Goal: Task Accomplishment & Management: Manage account settings

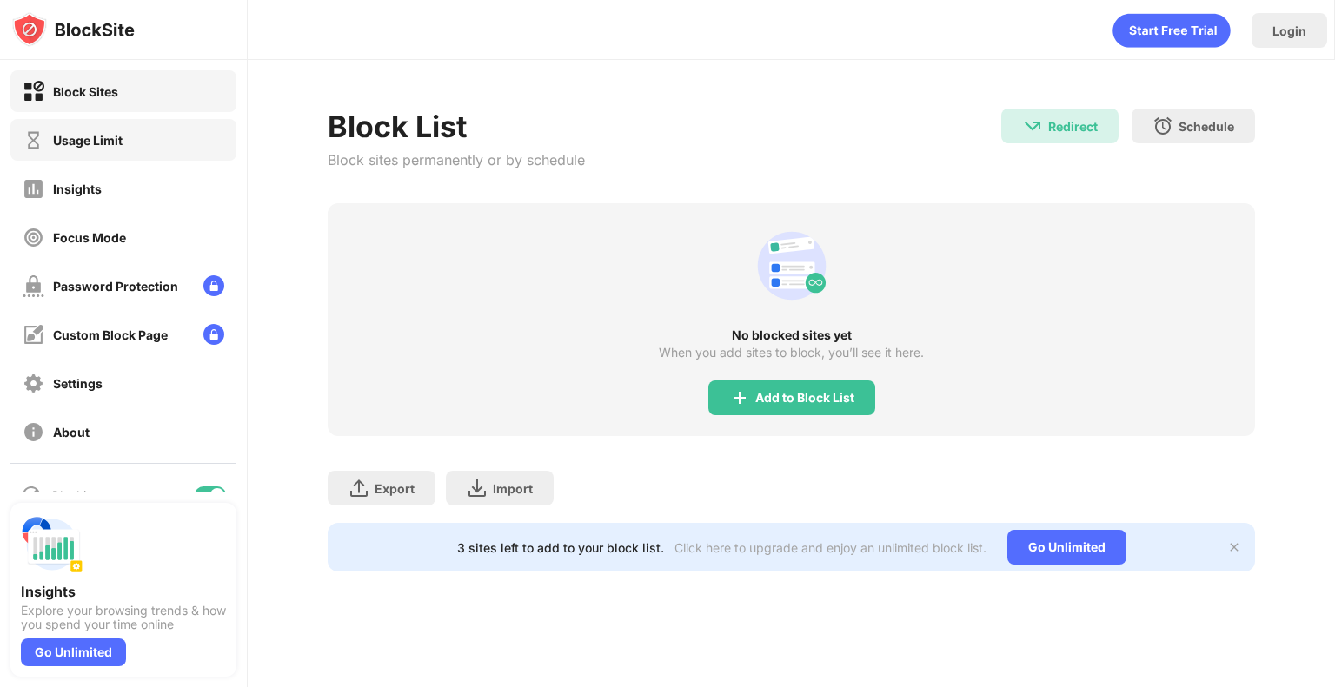
click at [59, 151] on div "Usage Limit" at bounding box center [123, 140] width 226 height 42
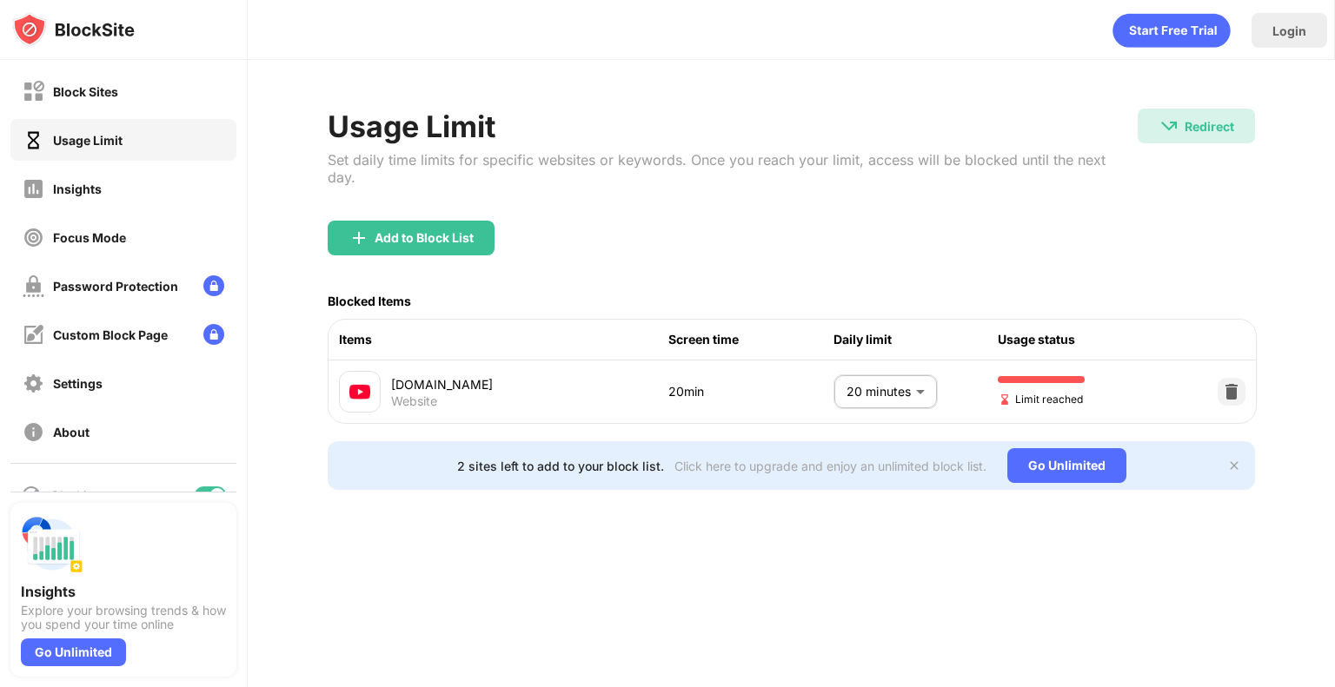
click at [827, 361] on div "[DOMAIN_NAME] Website 20min 20 minutes ** ​ Limit reached" at bounding box center [791, 392] width 927 height 63
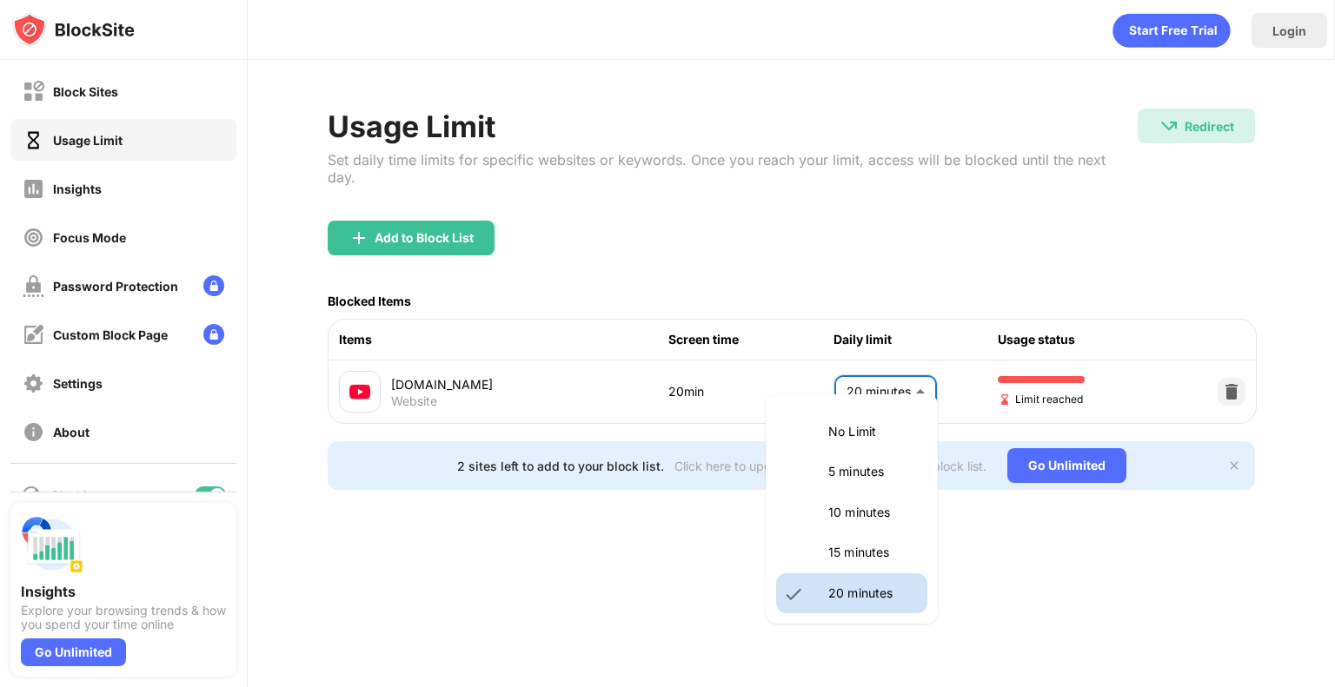
click at [850, 371] on body "Block Sites Usage Limit Insights Focus Mode Password Protection Custom Block Pa…" at bounding box center [667, 343] width 1335 height 687
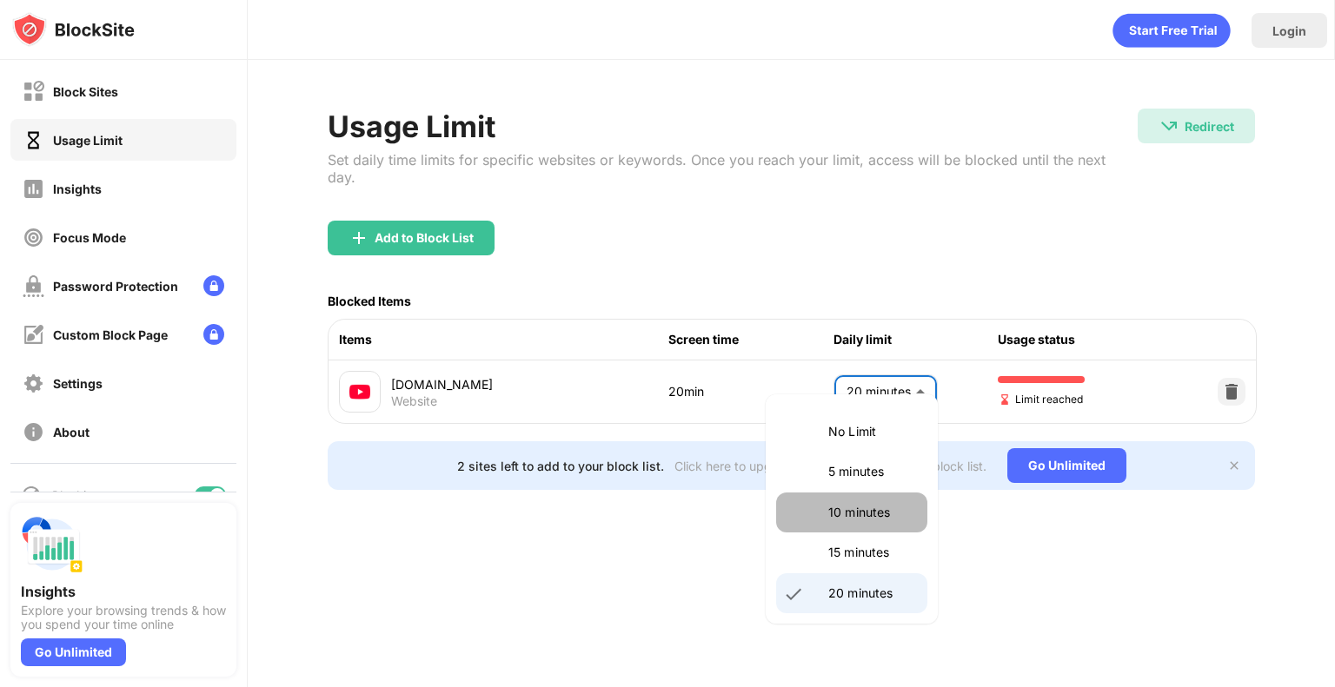
click at [856, 500] on li "10 minutes" at bounding box center [851, 513] width 151 height 40
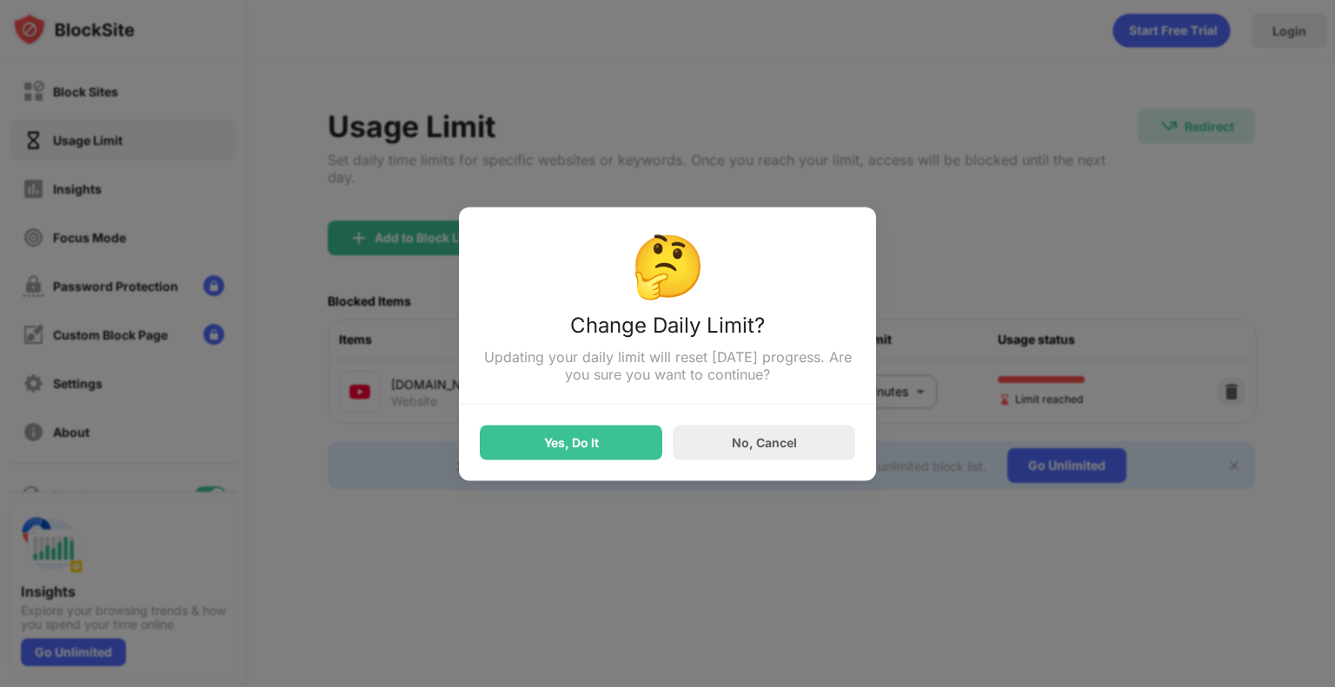
click at [580, 472] on div "🤔 Change Daily Limit? Updating your daily limit will reset [DATE] progress. Are…" at bounding box center [667, 344] width 417 height 274
click at [593, 456] on div "Yes, Do It" at bounding box center [571, 442] width 182 height 35
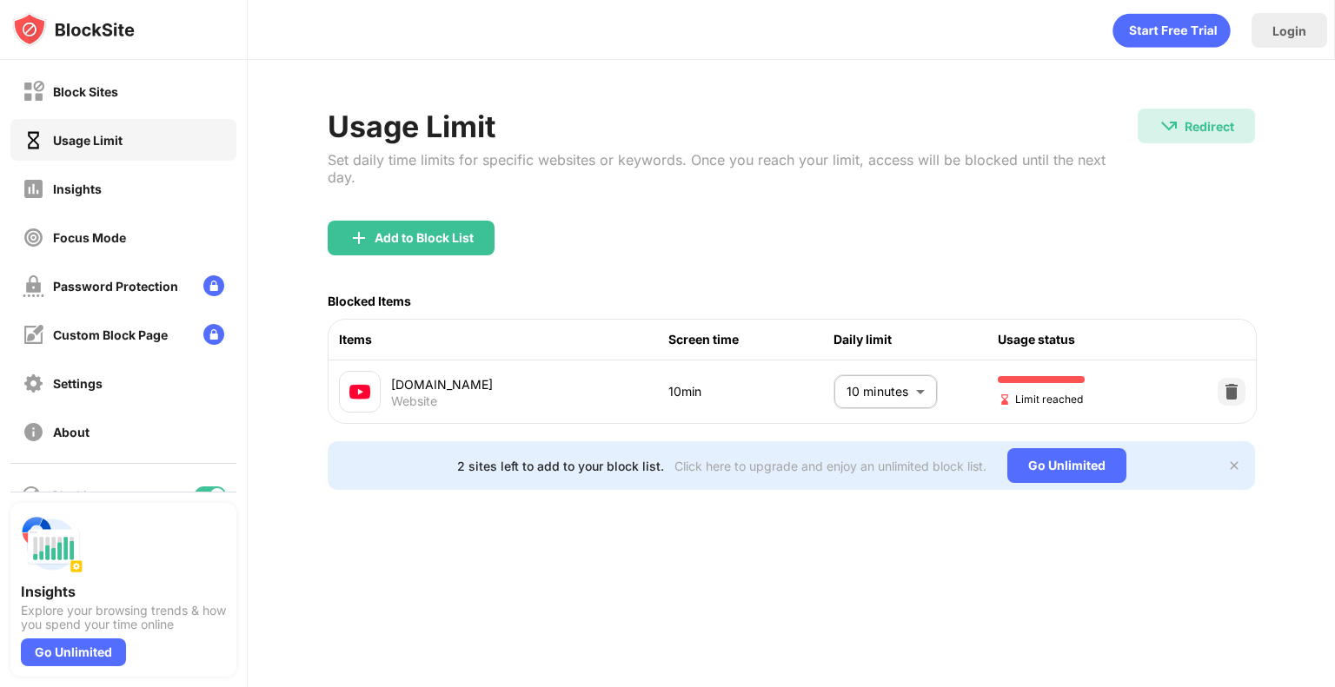
click at [864, 371] on body "Block Sites Usage Limit Insights Focus Mode Password Protection Custom Block Pa…" at bounding box center [667, 343] width 1335 height 687
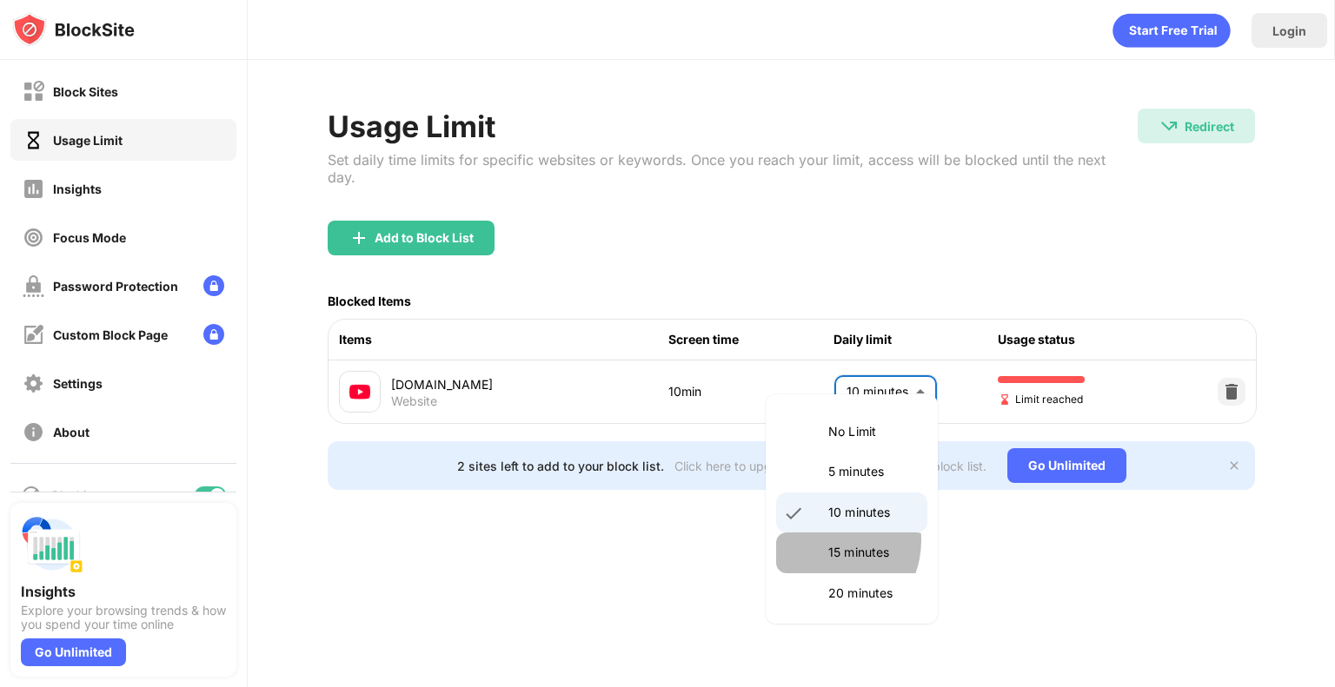
click at [824, 540] on li "15 minutes" at bounding box center [851, 553] width 151 height 40
type input "**"
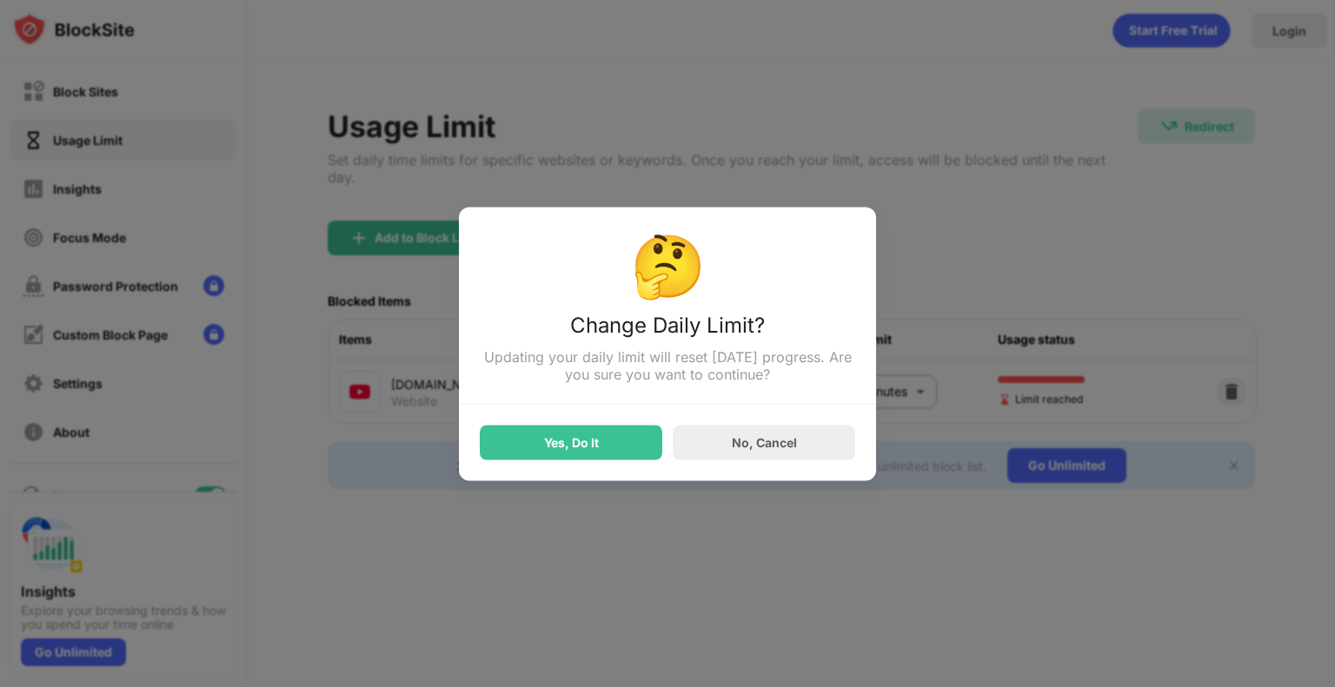
click at [583, 426] on div "Yes, Do It No, Cancel" at bounding box center [667, 432] width 375 height 56
click at [585, 438] on div "Yes, Do It" at bounding box center [571, 442] width 55 height 14
